Goal: Information Seeking & Learning: Learn about a topic

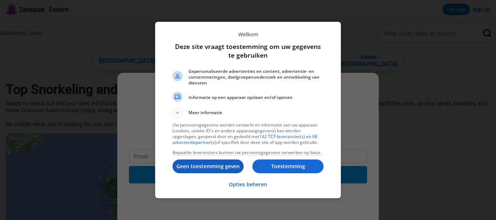
click at [205, 165] on p "Geen toestemming geven" at bounding box center [207, 166] width 71 height 7
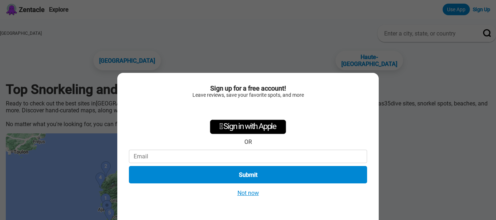
click at [246, 194] on button "Not now" at bounding box center [248, 194] width 26 height 8
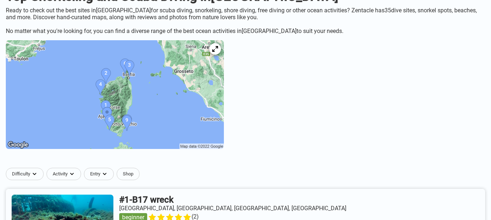
scroll to position [105, 0]
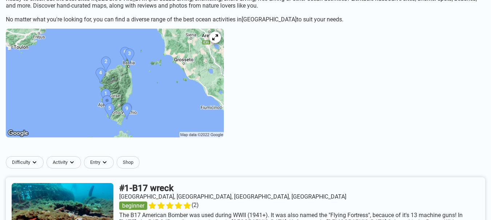
click at [173, 101] on img at bounding box center [115, 83] width 218 height 109
click at [218, 36] on icon at bounding box center [214, 37] width 7 height 7
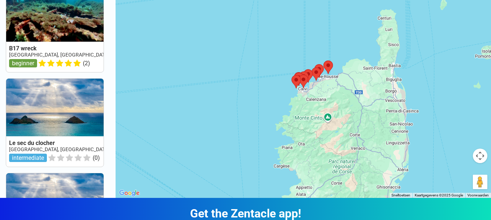
scroll to position [40, 0]
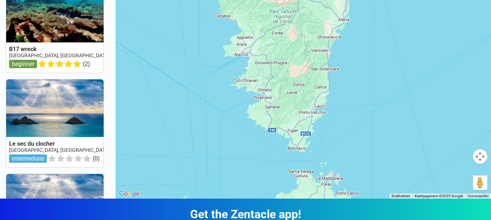
drag, startPoint x: 416, startPoint y: 166, endPoint x: 357, endPoint y: 14, distance: 162.9
click at [357, 14] on div at bounding box center [302, 89] width 375 height 220
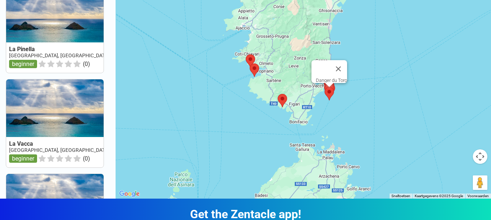
drag, startPoint x: 325, startPoint y: 113, endPoint x: 326, endPoint y: 85, distance: 27.3
click at [326, 85] on img at bounding box center [328, 93] width 15 height 19
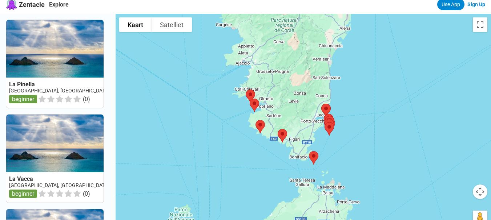
scroll to position [0, 0]
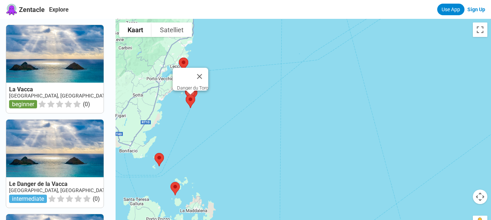
drag, startPoint x: 314, startPoint y: 142, endPoint x: 193, endPoint y: 101, distance: 128.1
click at [193, 101] on img at bounding box center [190, 101] width 15 height 19
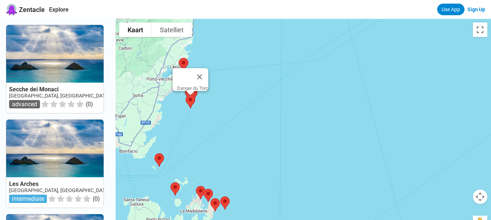
drag, startPoint x: 193, startPoint y: 101, endPoint x: 196, endPoint y: 119, distance: 18.0
click at [196, 111] on img at bounding box center [190, 101] width 15 height 19
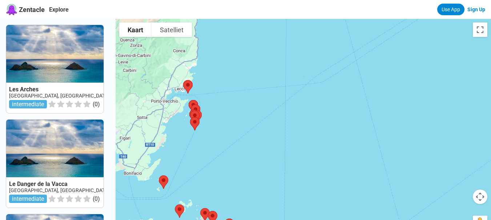
click at [269, 74] on div at bounding box center [302, 129] width 375 height 220
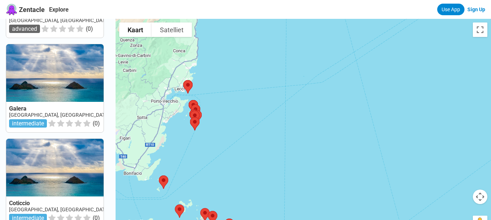
scroll to position [757, 0]
click at [197, 123] on img at bounding box center [194, 123] width 15 height 19
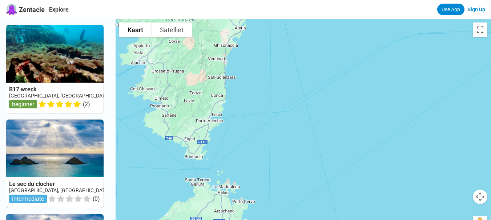
drag, startPoint x: 320, startPoint y: 162, endPoint x: 158, endPoint y: -22, distance: 245.4
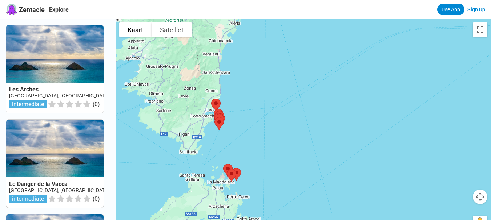
drag, startPoint x: 187, startPoint y: 82, endPoint x: 180, endPoint y: 77, distance: 8.9
click at [180, 77] on div at bounding box center [302, 129] width 375 height 220
click at [39, 67] on link at bounding box center [54, 69] width 97 height 88
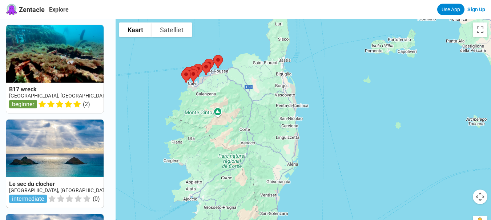
drag, startPoint x: 355, startPoint y: 120, endPoint x: 244, endPoint y: 73, distance: 120.8
click at [244, 73] on div at bounding box center [302, 129] width 375 height 220
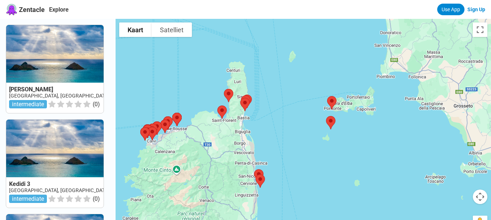
drag, startPoint x: 398, startPoint y: 49, endPoint x: 357, endPoint y: 107, distance: 71.7
click at [357, 107] on div at bounding box center [302, 129] width 375 height 220
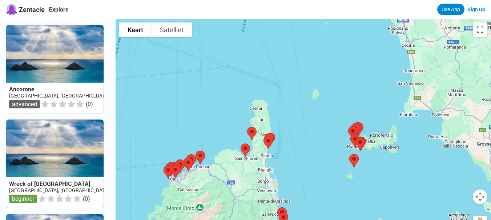
drag, startPoint x: 295, startPoint y: 57, endPoint x: 319, endPoint y: 95, distance: 45.3
click at [319, 95] on div at bounding box center [302, 129] width 375 height 220
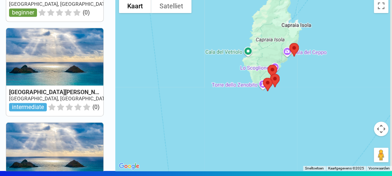
scroll to position [799, 0]
